Goal: Task Accomplishment & Management: Use online tool/utility

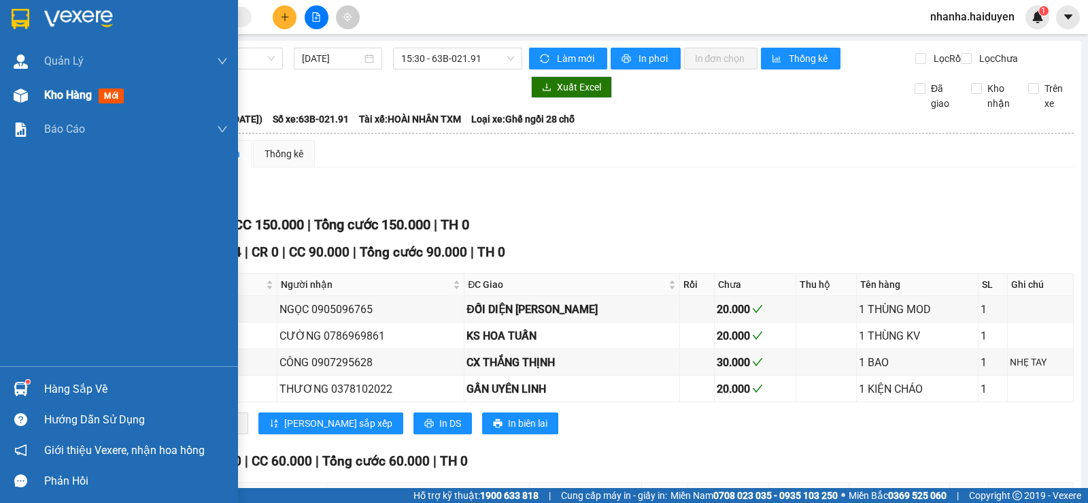
click at [60, 97] on span "Kho hàng" at bounding box center [68, 94] width 48 height 13
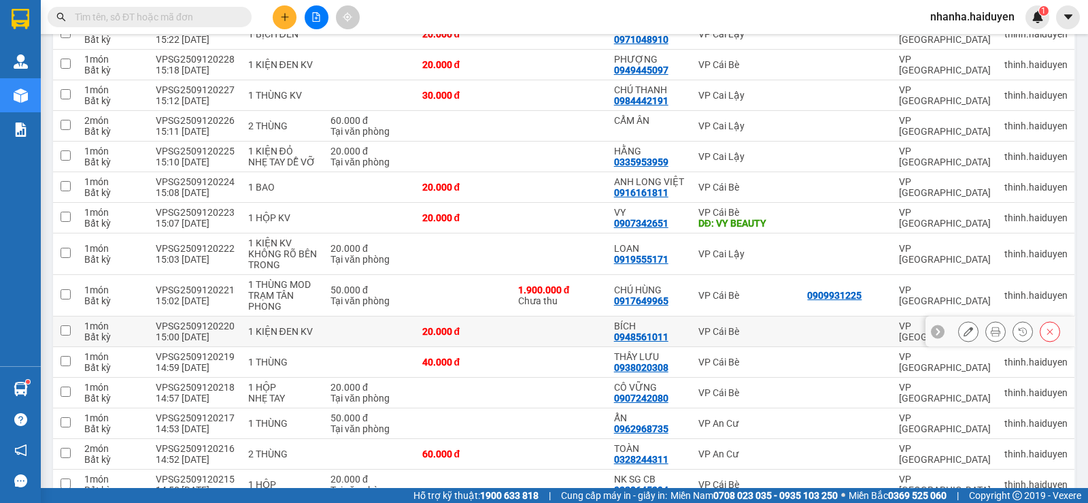
scroll to position [952, 0]
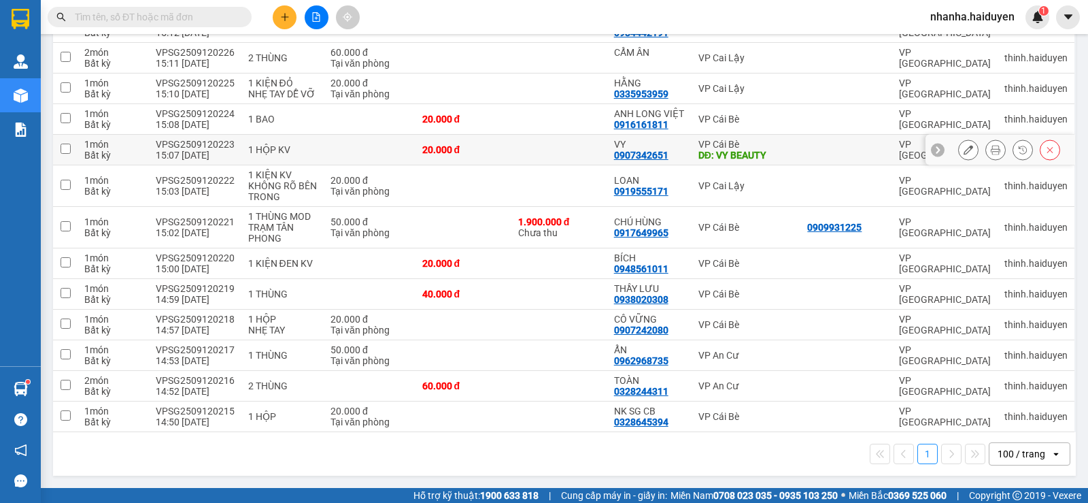
click at [794, 156] on td "VP Cái Bè DĐ: VY BEAUTY" at bounding box center [746, 150] width 109 height 31
checkbox input "true"
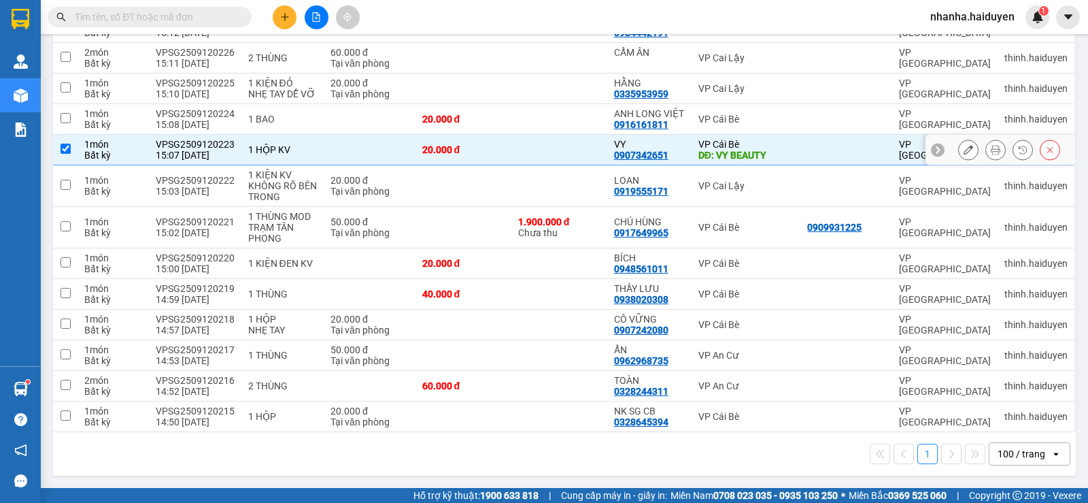
scroll to position [680, 0]
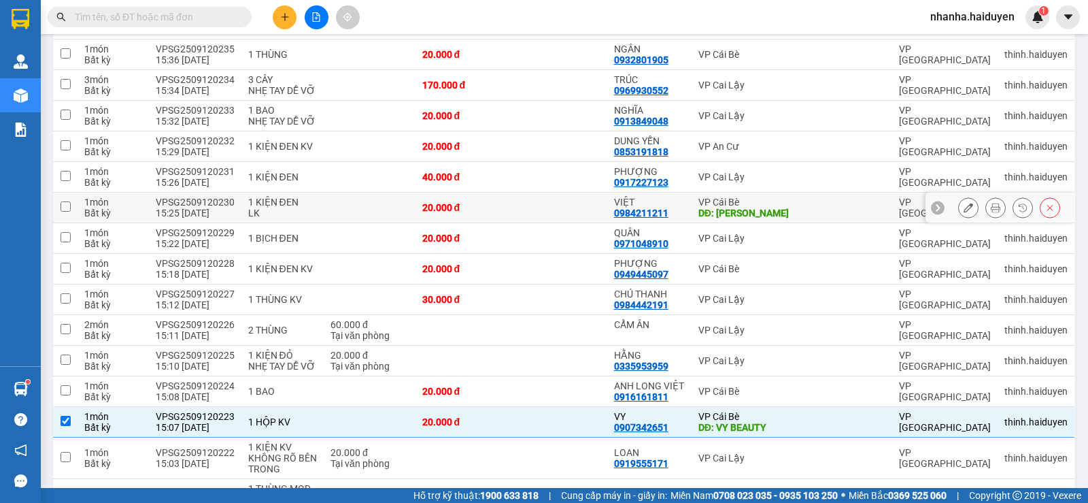
click at [793, 201] on td "VP Cái Bè DĐ: [PERSON_NAME]" at bounding box center [746, 207] width 109 height 31
checkbox input "true"
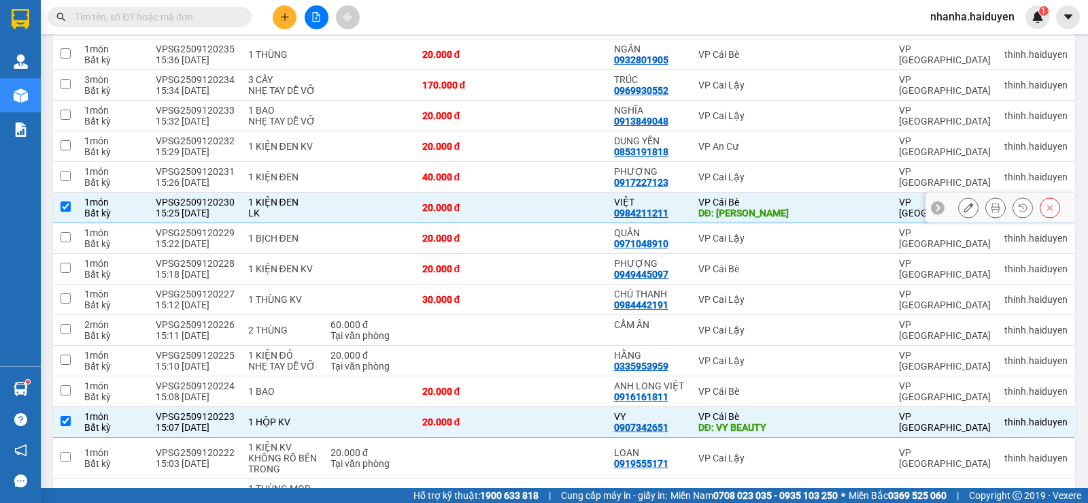
scroll to position [476, 0]
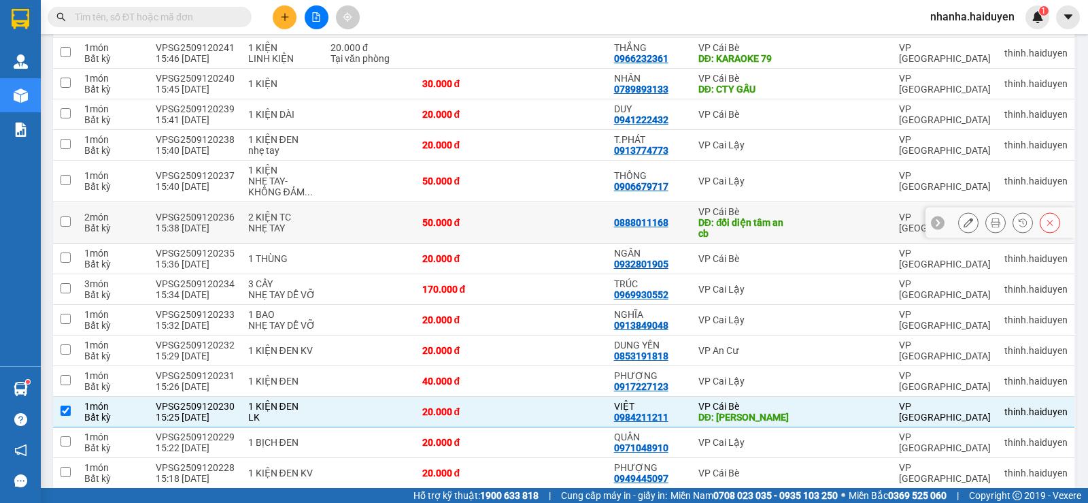
click at [782, 224] on div "DĐ: đối diện tâm an cb" at bounding box center [746, 228] width 96 height 22
checkbox input "true"
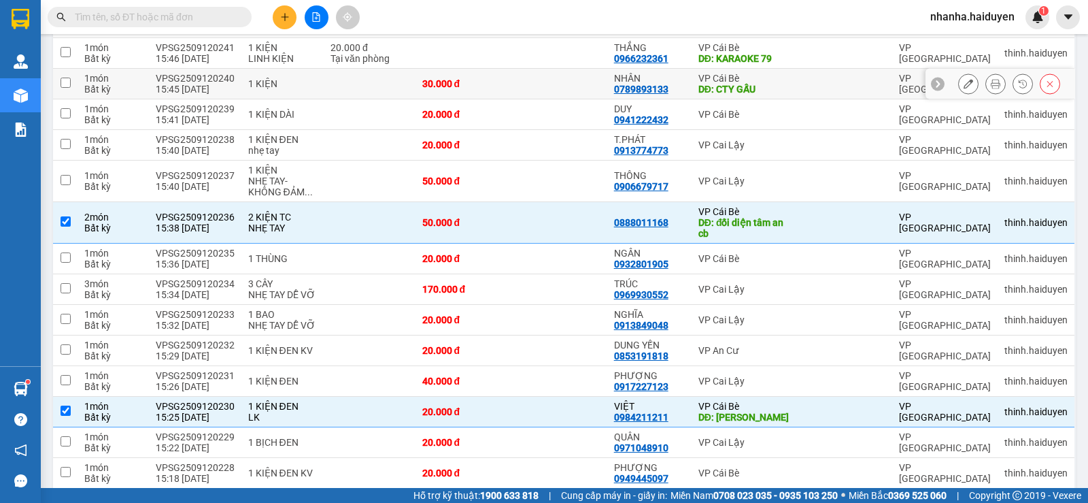
click at [578, 82] on td at bounding box center [559, 84] width 96 height 31
checkbox input "true"
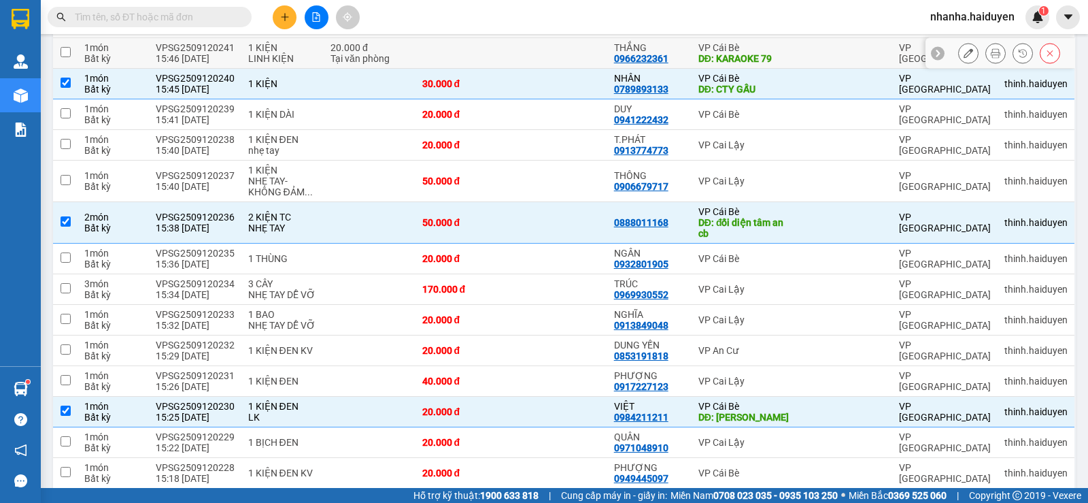
click at [554, 48] on td at bounding box center [559, 53] width 96 height 31
checkbox input "true"
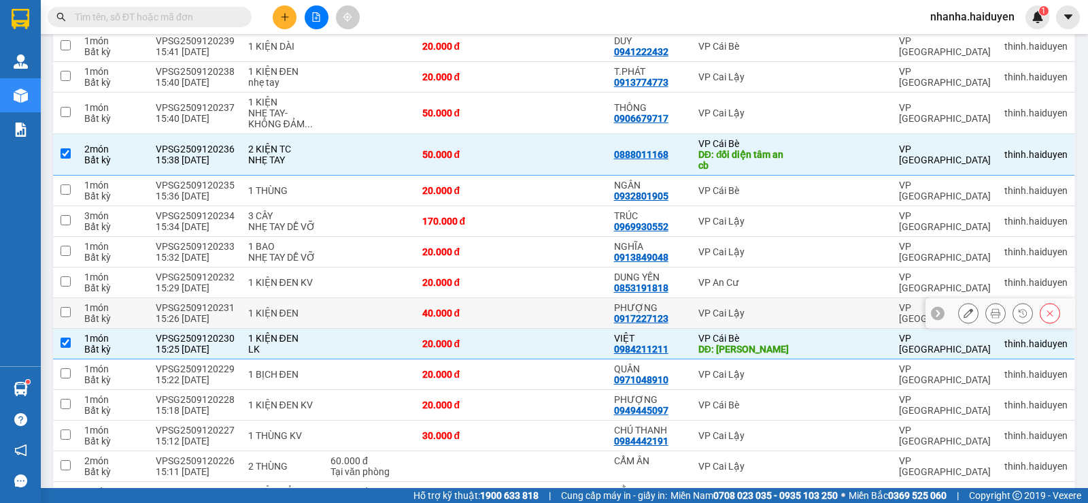
scroll to position [408, 0]
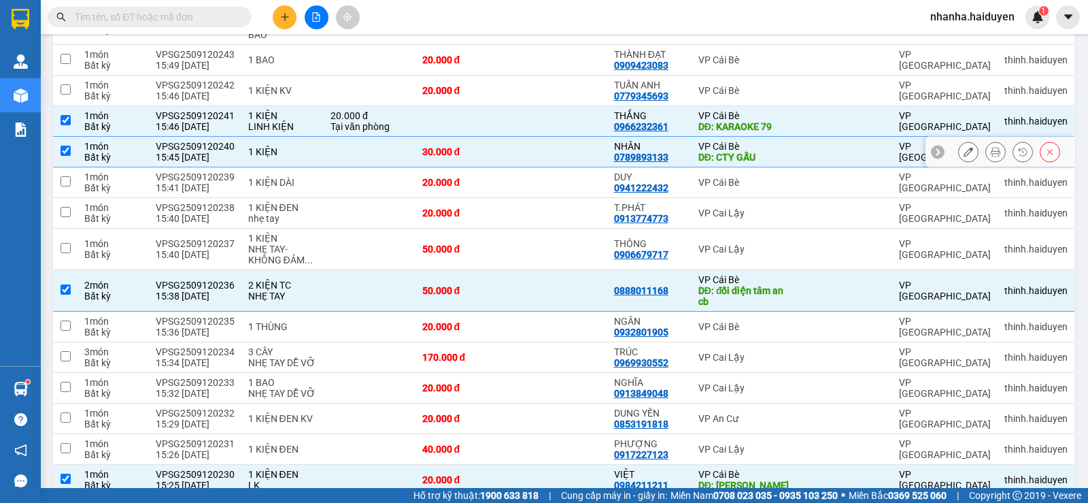
click at [721, 152] on div "DĐ: CTY GẤU" at bounding box center [746, 157] width 96 height 11
checkbox input "false"
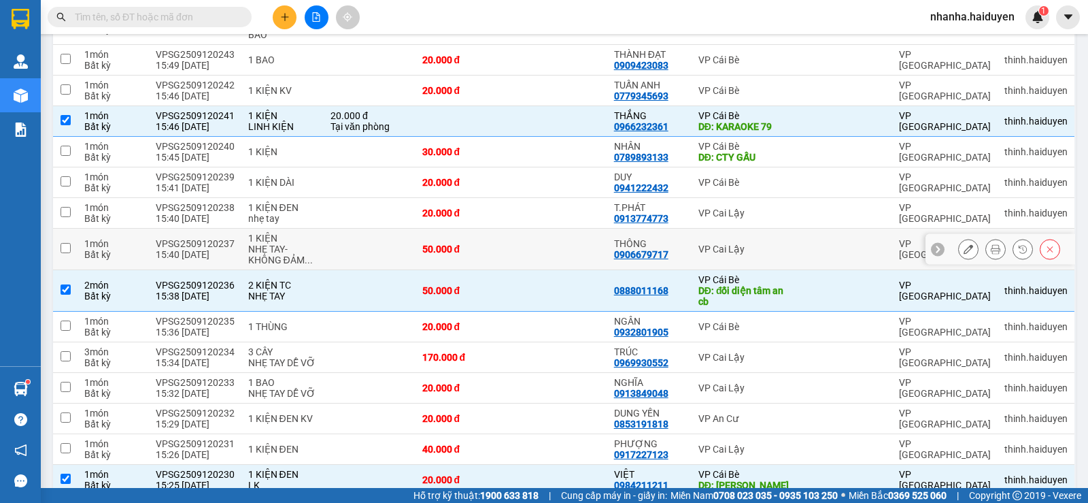
scroll to position [68, 0]
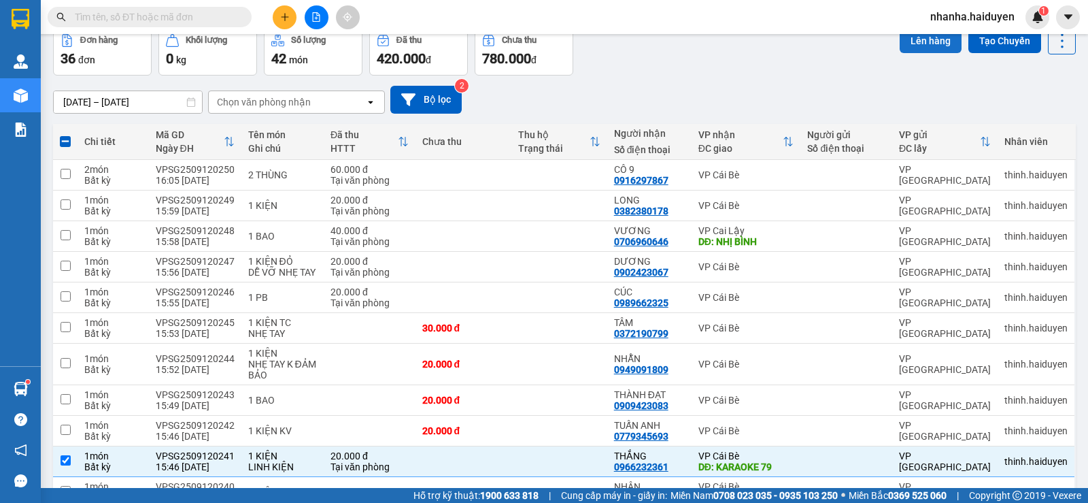
click at [918, 41] on button "Lên hàng" at bounding box center [931, 41] width 62 height 24
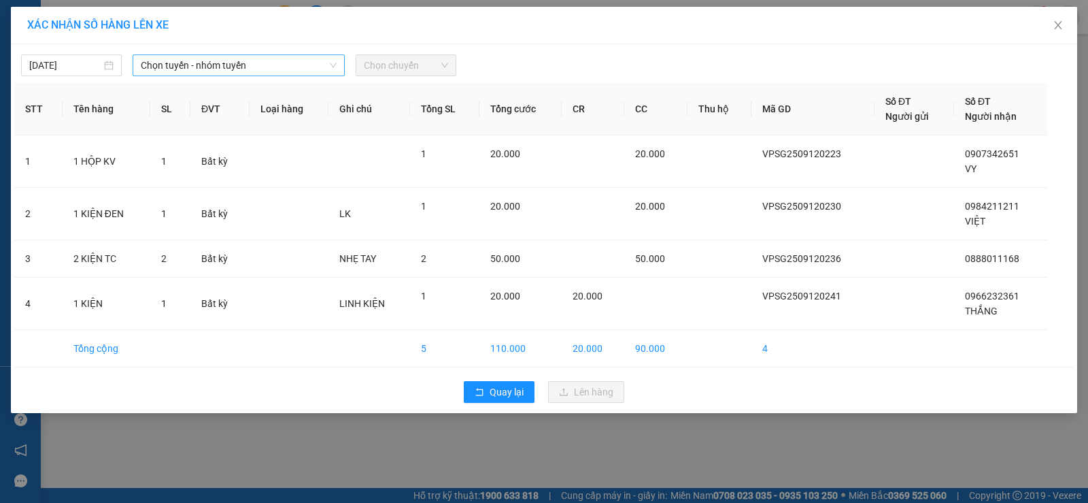
click at [219, 64] on span "Chọn tuyến - nhóm tuyến" at bounding box center [239, 65] width 196 height 20
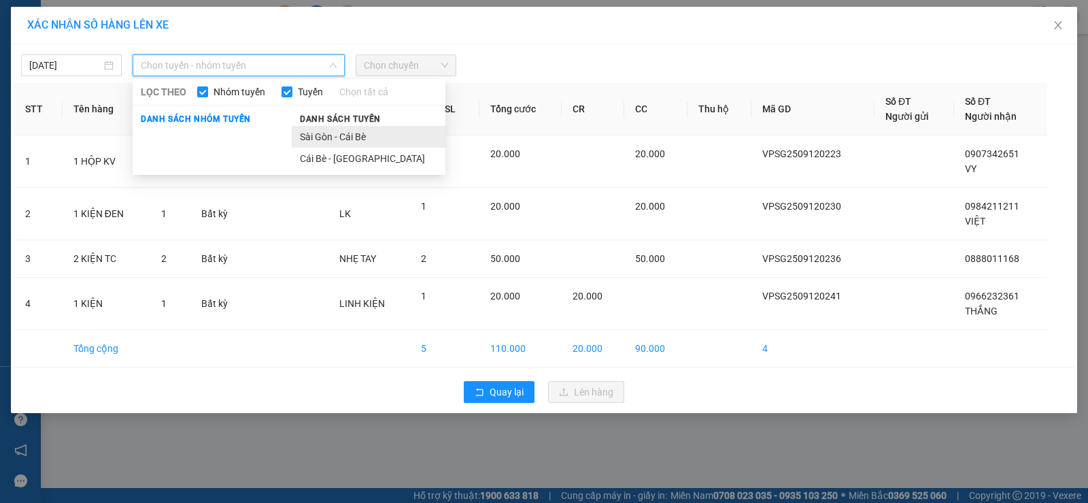
click at [345, 134] on li "Sài Gòn - Cái Bè" at bounding box center [369, 137] width 154 height 22
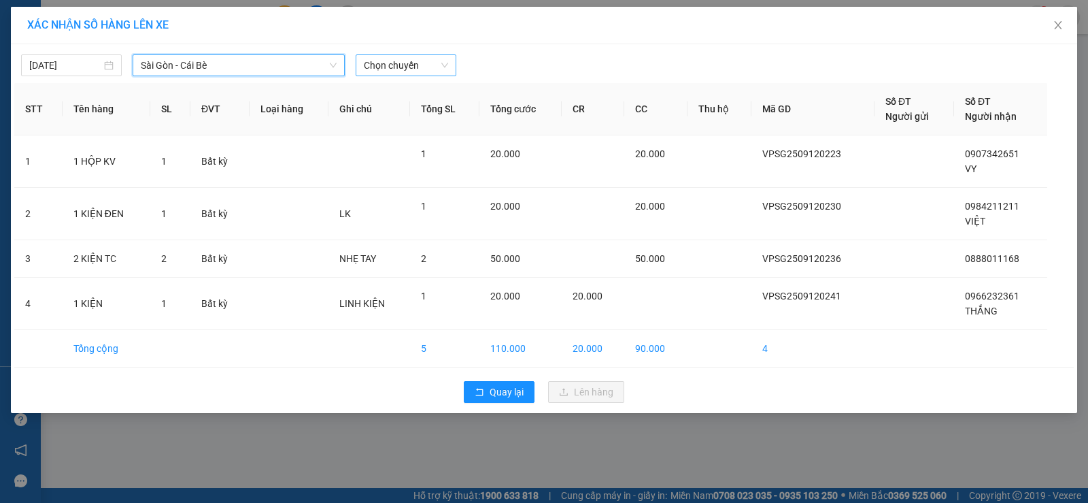
click at [396, 64] on span "Chọn chuyến" at bounding box center [406, 65] width 84 height 20
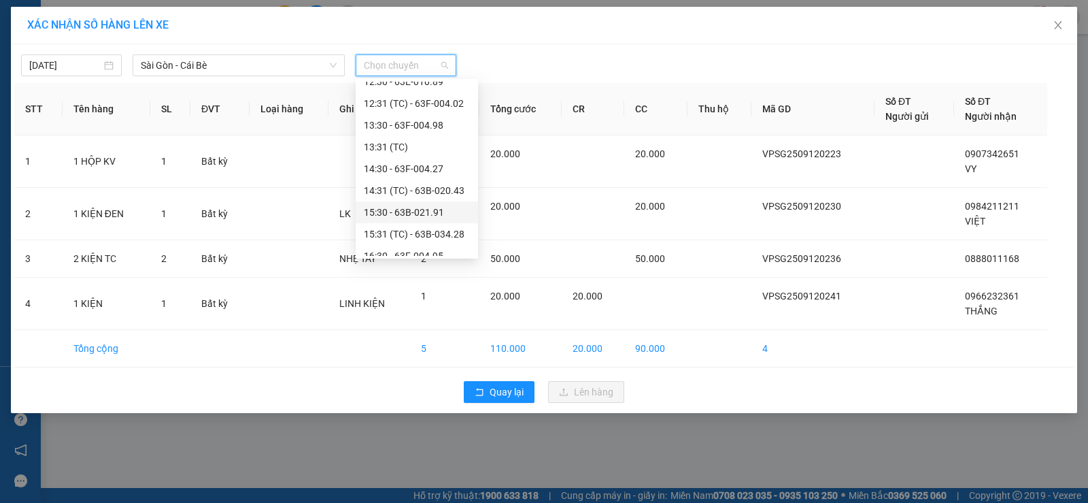
scroll to position [340, 0]
click at [444, 193] on div "16:30 - 63F-004.95" at bounding box center [417, 187] width 106 height 15
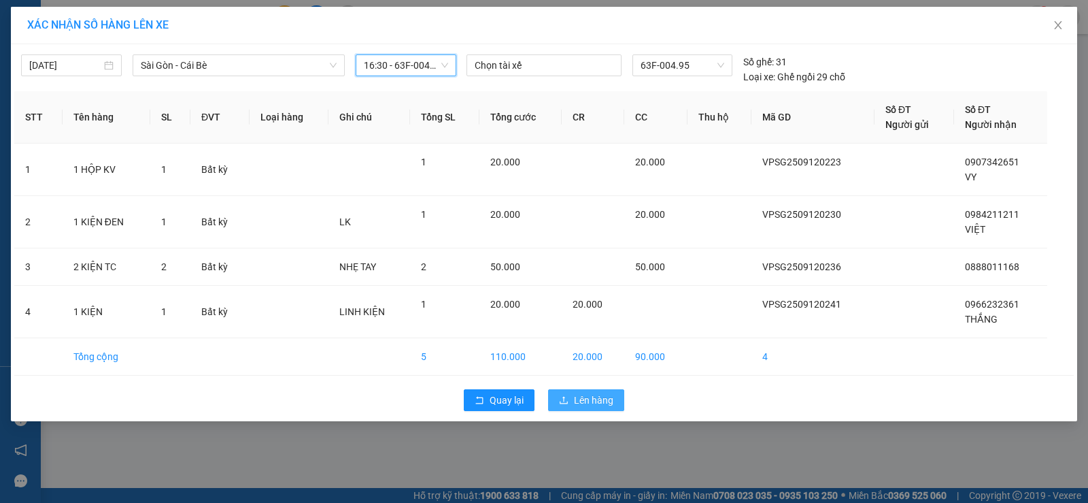
click at [581, 394] on span "Lên hàng" at bounding box center [593, 399] width 39 height 15
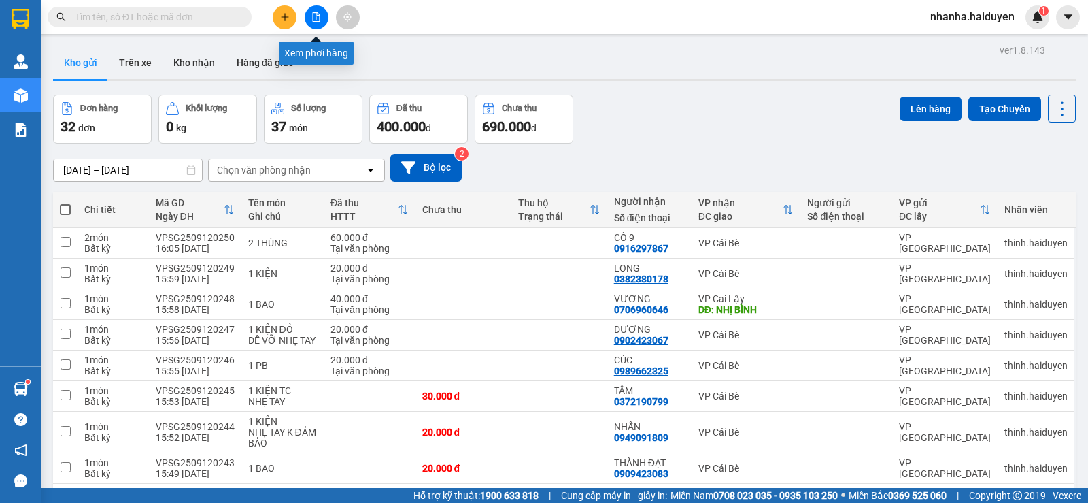
click at [316, 18] on icon "file-add" at bounding box center [316, 17] width 10 height 10
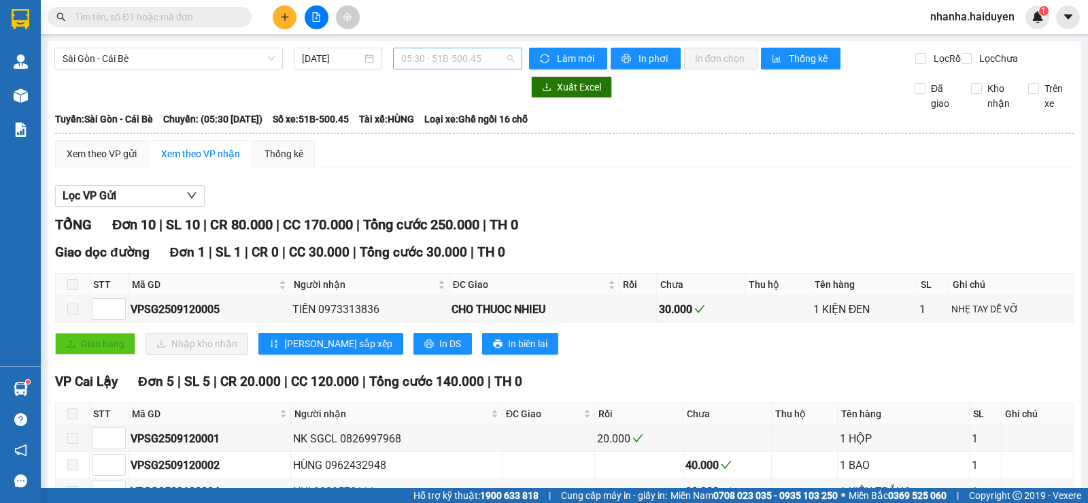
click at [488, 53] on span "05:30 - 51B-500.45" at bounding box center [457, 58] width 112 height 20
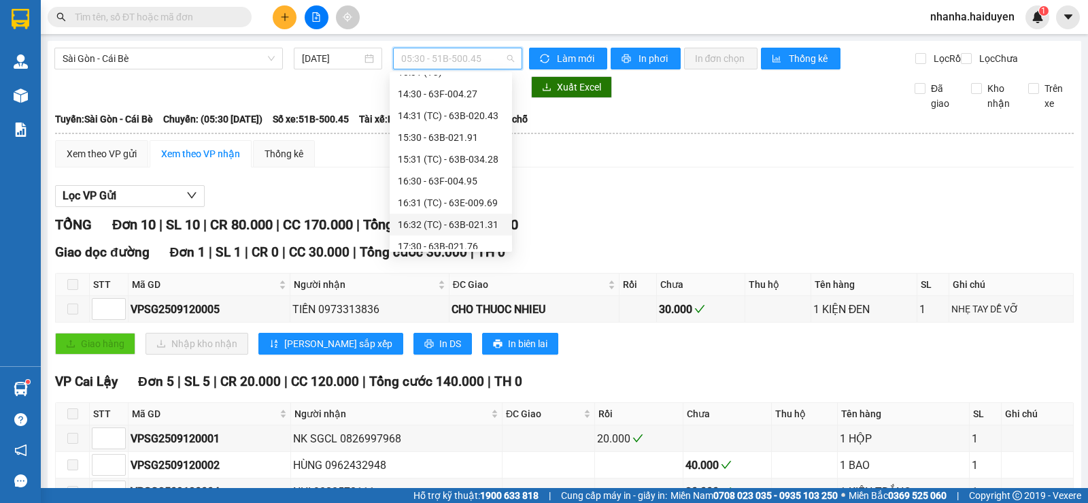
scroll to position [408, 0]
click at [461, 105] on div "16:30 - 63F-004.95" at bounding box center [451, 112] width 106 height 15
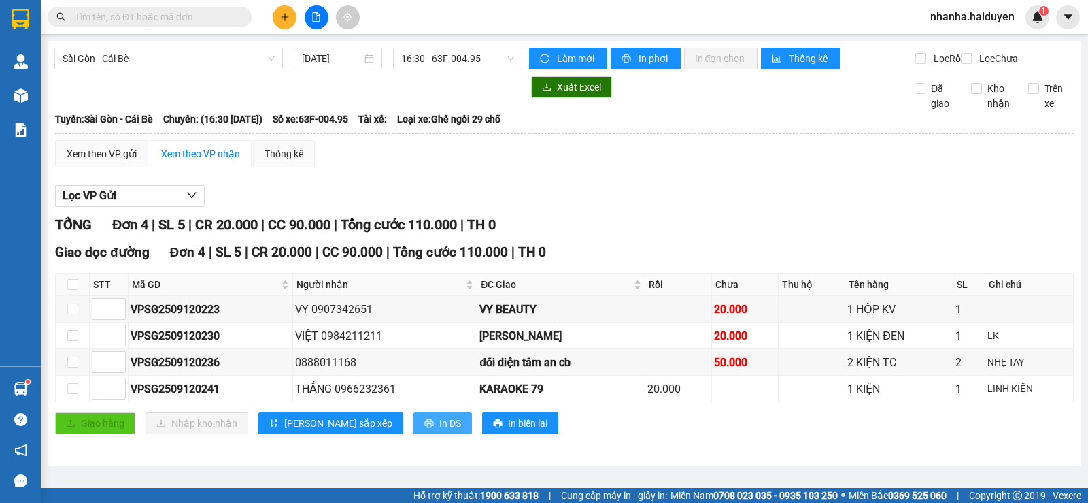
click at [424, 428] on icon "printer" at bounding box center [429, 423] width 10 height 10
click at [724, 223] on div "Lọc VP Gửi TỔNG Đơn 4 | SL 5 | CR 20.000 | CC 90.000 | Tổng cước 110.000 | TH …" at bounding box center [564, 314] width 1019 height 273
click at [72, 290] on input "checkbox" at bounding box center [72, 284] width 11 height 11
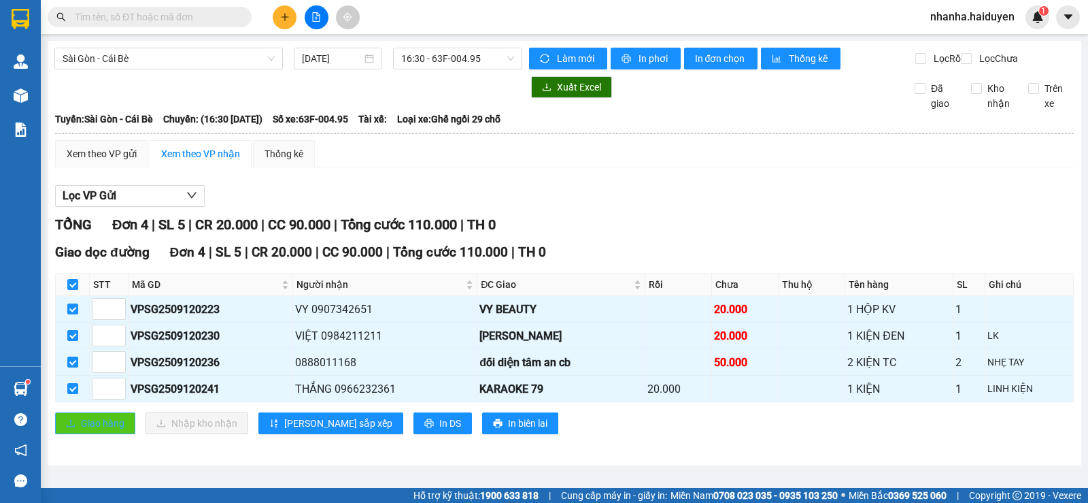
click at [98, 431] on span "Giao hàng" at bounding box center [103, 423] width 44 height 15
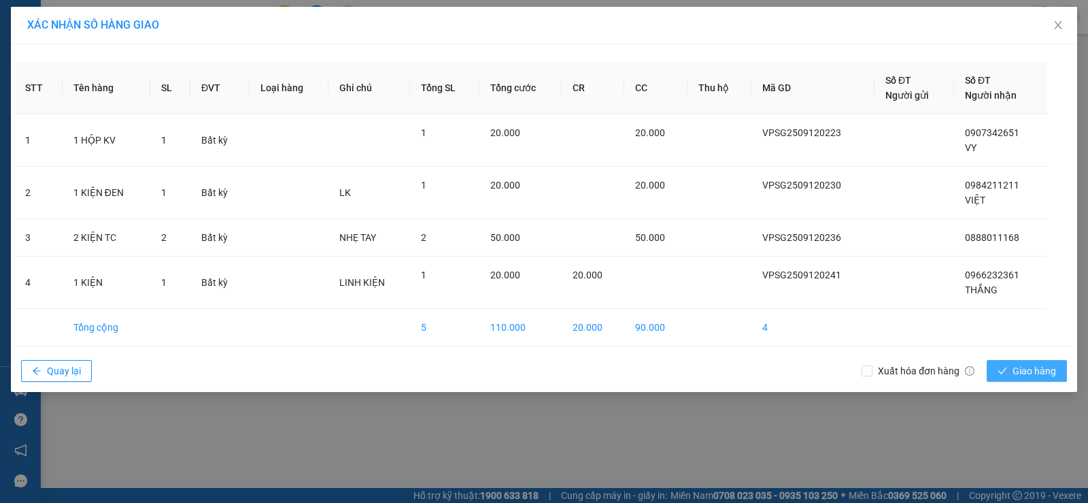
click at [1028, 370] on span "Giao hàng" at bounding box center [1035, 370] width 44 height 15
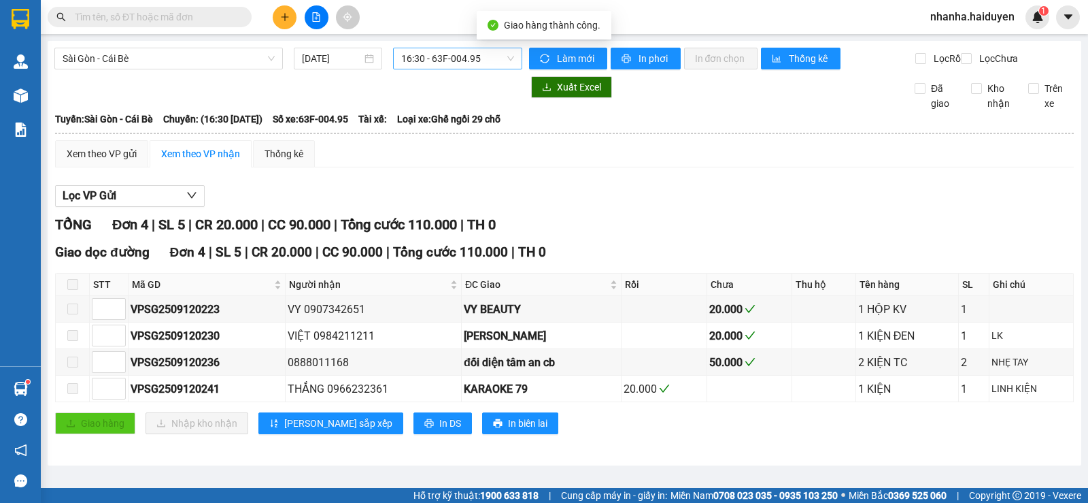
click at [486, 61] on span "16:30 - 63F-004.95" at bounding box center [457, 58] width 112 height 20
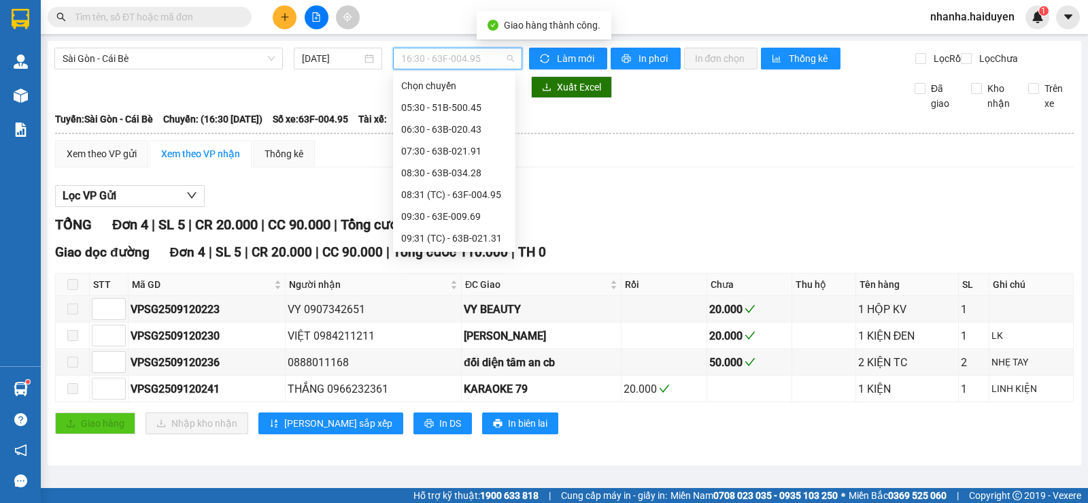
click at [484, 492] on div "15:31 (TC) - 63B-034.28" at bounding box center [454, 499] width 106 height 15
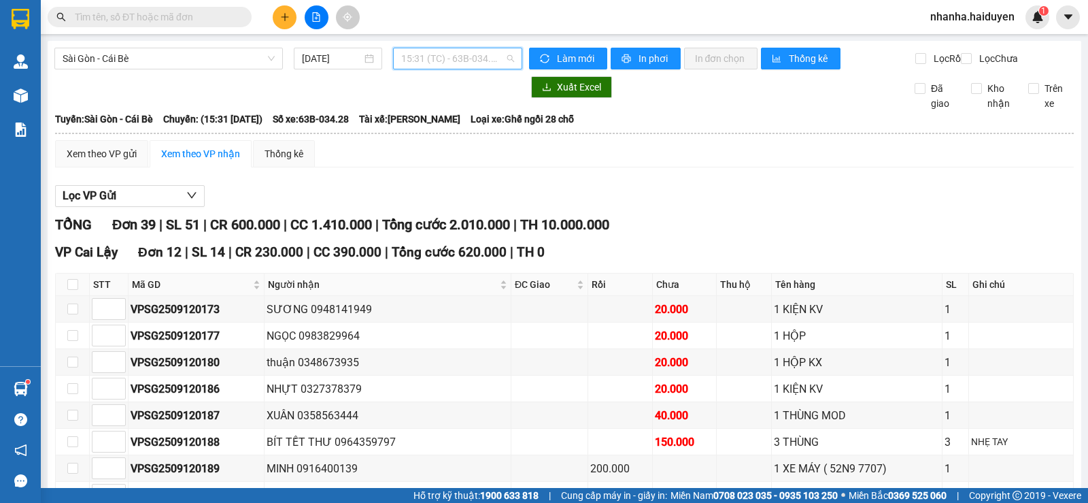
click at [473, 64] on span "15:31 (TC) - 63B-034.28" at bounding box center [457, 58] width 112 height 20
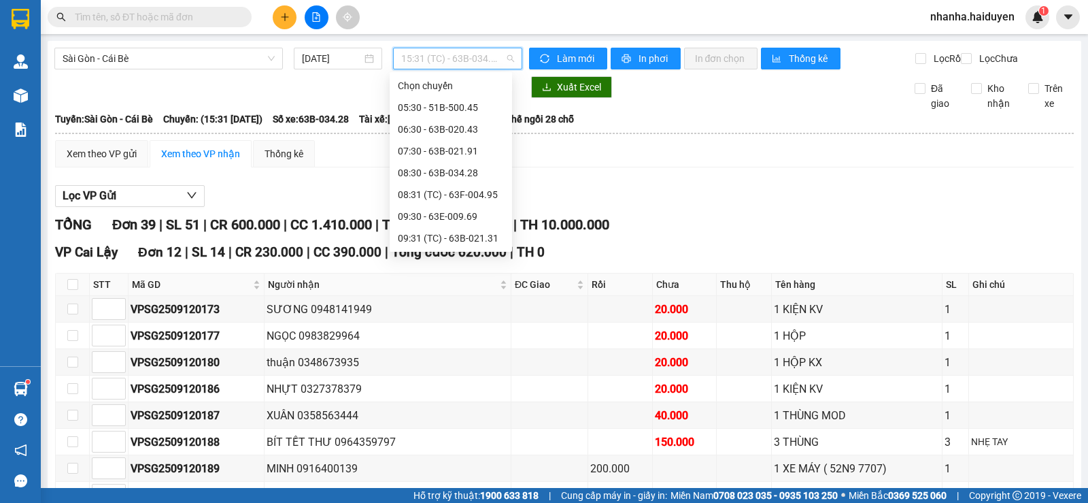
click at [471, 470] on div "15:30 - 63B-021.91" at bounding box center [451, 477] width 106 height 15
